Goal: Navigation & Orientation: Find specific page/section

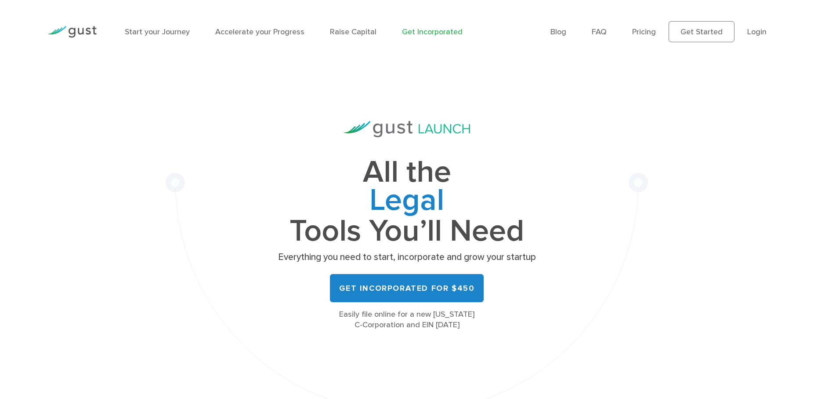
click at [752, 39] on ul "Blog FAQ Pricing Get Started Login Login" at bounding box center [659, 31] width 216 height 21
click at [753, 33] on link "Login" at bounding box center [757, 31] width 19 height 9
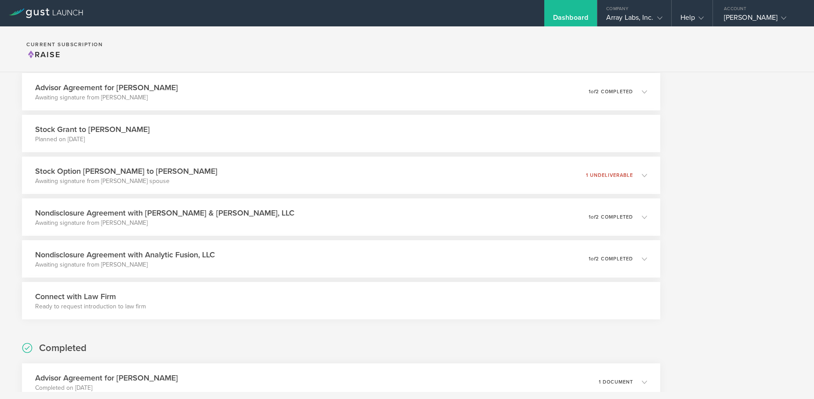
scroll to position [183, 0]
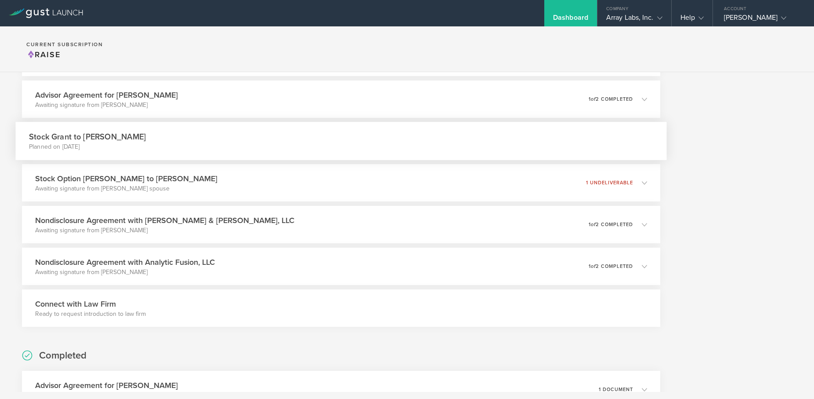
click at [97, 137] on h3 "Stock Grant to [PERSON_NAME]" at bounding box center [87, 137] width 117 height 12
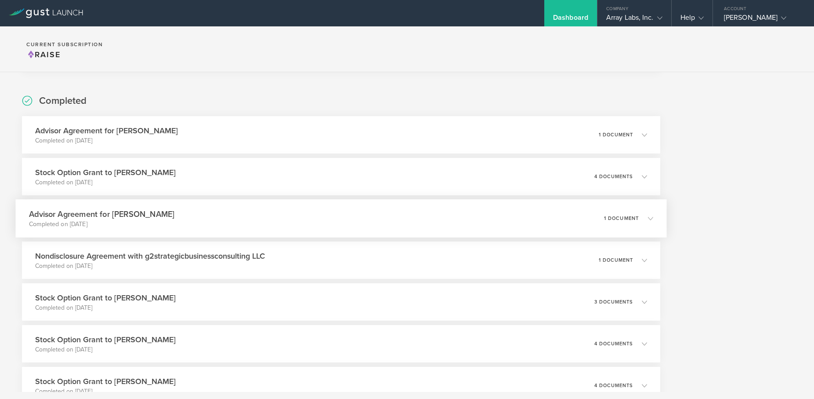
scroll to position [483, 0]
click at [130, 265] on p "Completed on [DATE]" at bounding box center [146, 265] width 234 height 9
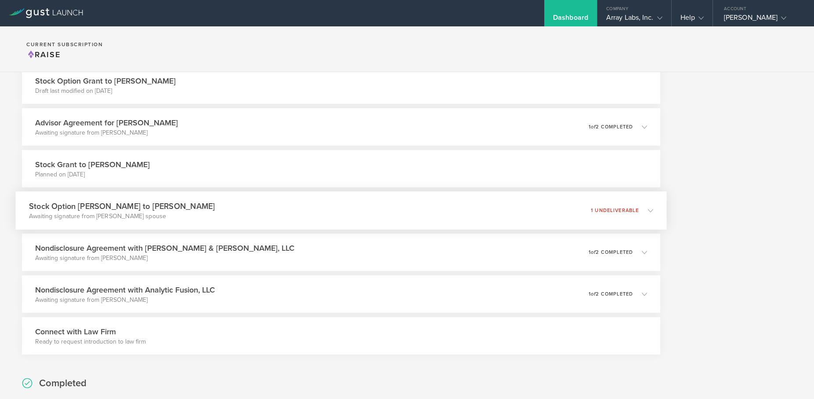
scroll to position [189, 0]
